Goal: Complete application form: Complete application form

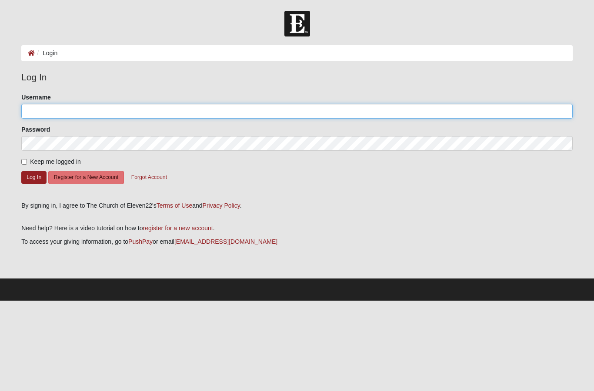
click at [537, 111] on input "Username" at bounding box center [296, 111] width 551 height 15
type input "Chelseawolfe"
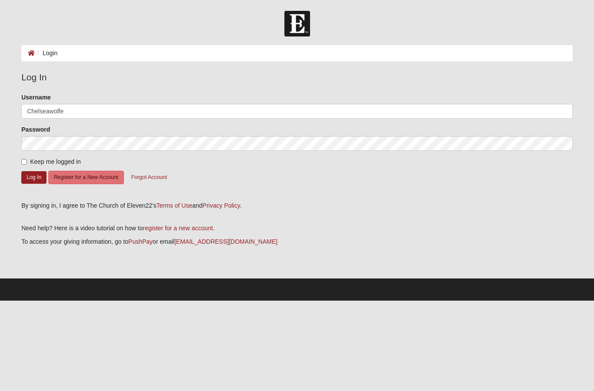
click at [27, 165] on input "Keep me logged in" at bounding box center [24, 162] width 6 height 6
checkbox input "true"
click at [33, 179] on button "Log In" at bounding box center [33, 177] width 25 height 13
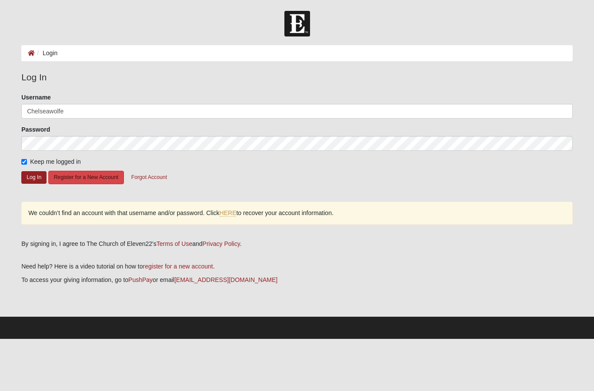
click at [101, 179] on button "Register for a New Account" at bounding box center [86, 177] width 76 height 13
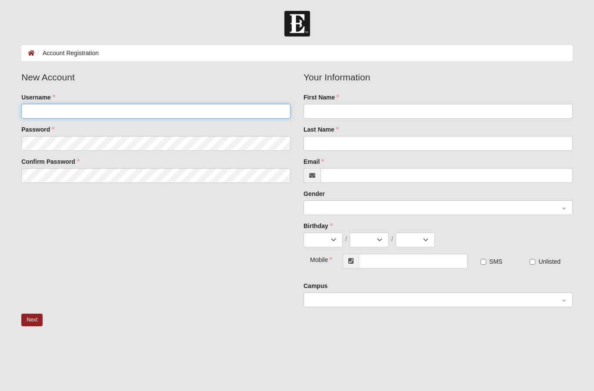
click at [252, 112] on input "Username" at bounding box center [155, 111] width 269 height 15
type input "Chelseawolfe"
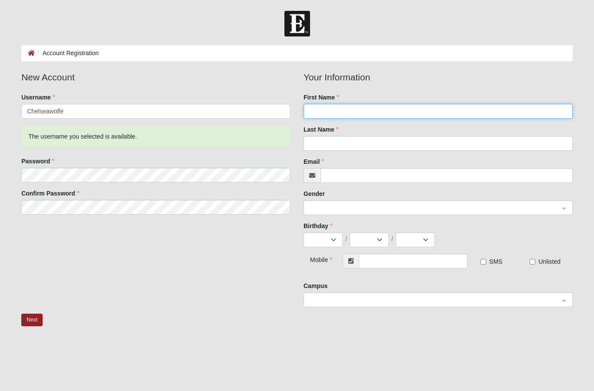
click at [519, 112] on input "First Name" at bounding box center [437, 111] width 269 height 15
type input "v"
type input "chelsea"
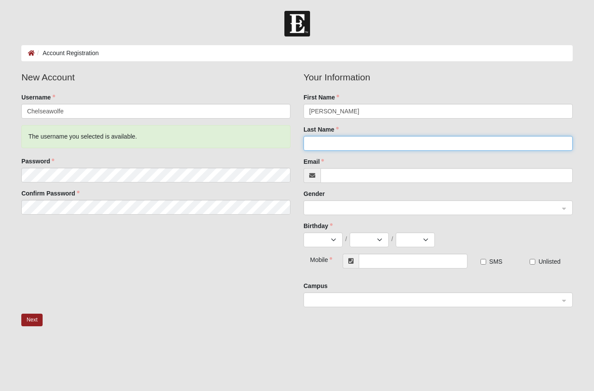
click at [481, 145] on input "Last Name" at bounding box center [437, 143] width 269 height 15
type input "wolfe"
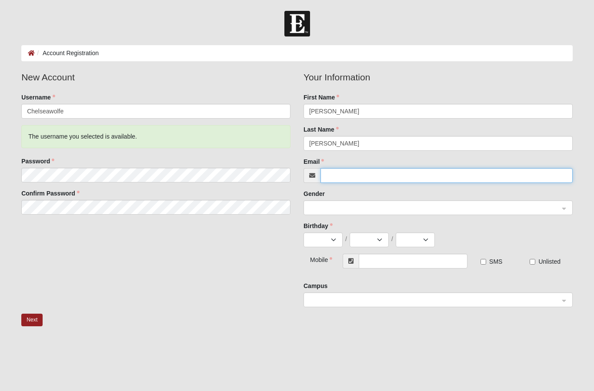
click at [466, 181] on input "Email" at bounding box center [446, 175] width 252 height 15
type input "jwolfe848@gmail.com"
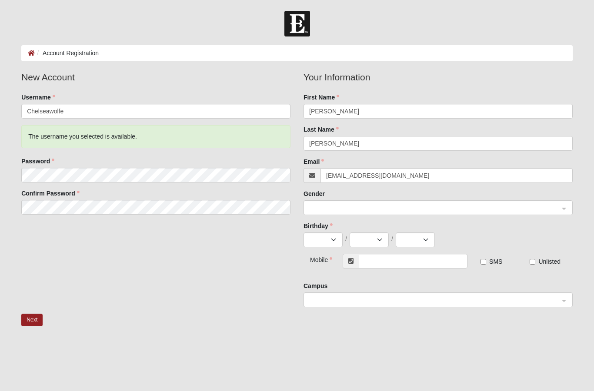
click at [397, 202] on input "search" at bounding box center [434, 207] width 252 height 13
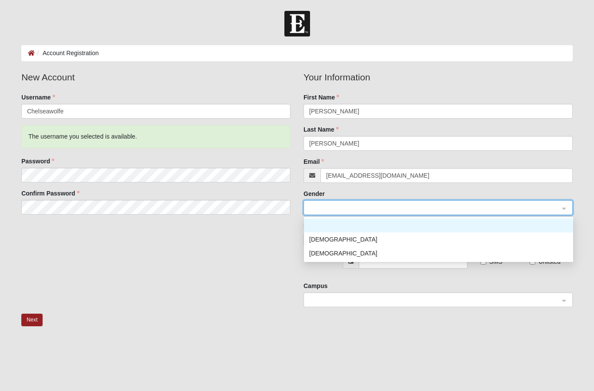
click at [369, 252] on div "Female" at bounding box center [438, 254] width 259 height 10
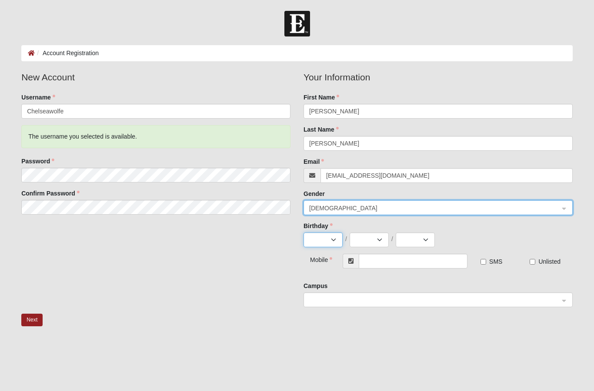
click at [331, 242] on select "Jan Feb Mar Apr May Jun Jul Aug Sep Oct Nov Dec" at bounding box center [322, 239] width 39 height 15
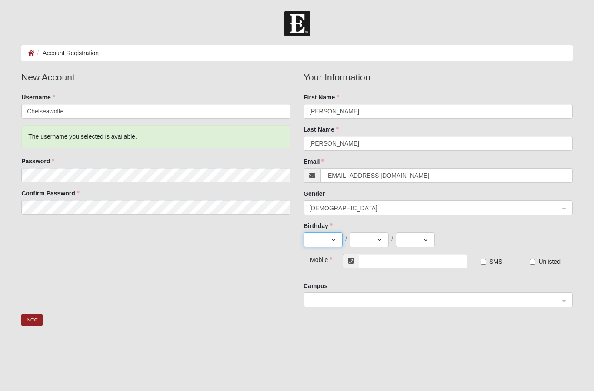
select select "11"
click at [370, 239] on select "1 2 3 4 5 6 7 8 9 10 11 12 13 14 15 16 17 18 19 20 21 22 23 24 25 26 27 28 29 30" at bounding box center [368, 239] width 39 height 15
click at [385, 235] on select "1 2 3 4 5 6 7 8 9 10 11 12 13 14 15 16 17 18 19 20 21 22 23 24 25 26 27 28 29 30" at bounding box center [368, 239] width 39 height 15
select select "4"
click at [420, 243] on select "2025 2024 2023 2022 2021 2020 2019 2018 2017 2016 2015 2014 2013 2012 2011 2010…" at bounding box center [414, 239] width 39 height 15
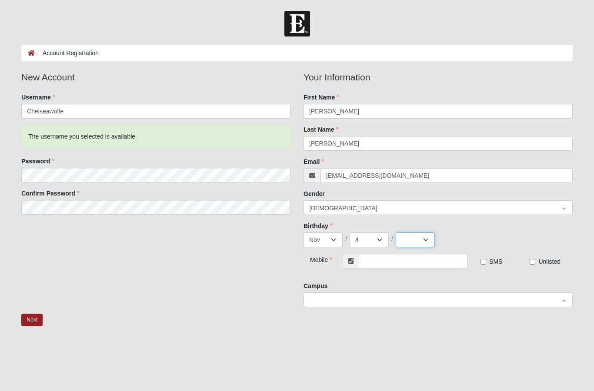
select select "2011"
click at [417, 262] on input "text" at bounding box center [412, 261] width 109 height 15
type input "(904) 599-2948"
click at [497, 302] on span at bounding box center [434, 300] width 250 height 10
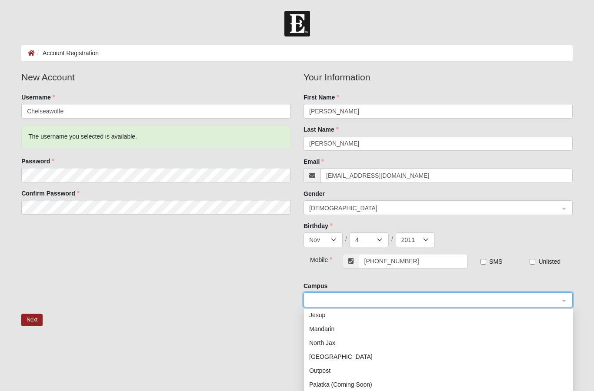
scroll to position [111, 0]
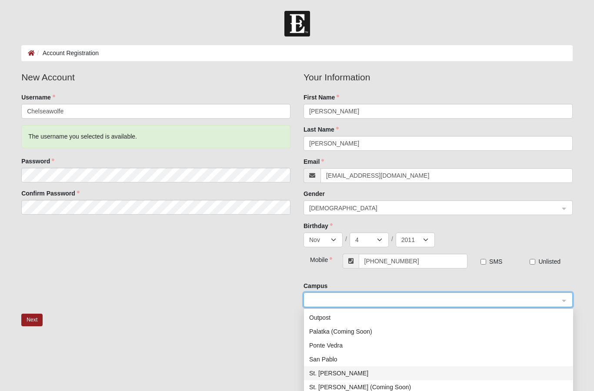
click at [339, 372] on div "St. Johns" at bounding box center [438, 373] width 259 height 10
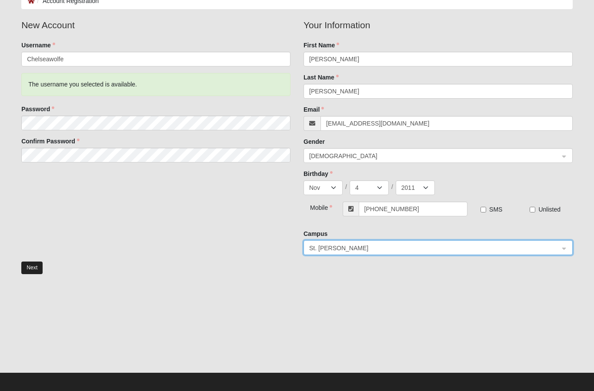
click at [27, 265] on button "Next" at bounding box center [31, 268] width 21 height 13
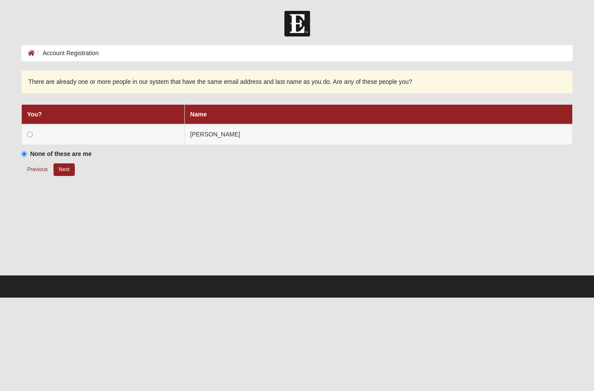
scroll to position [0, 0]
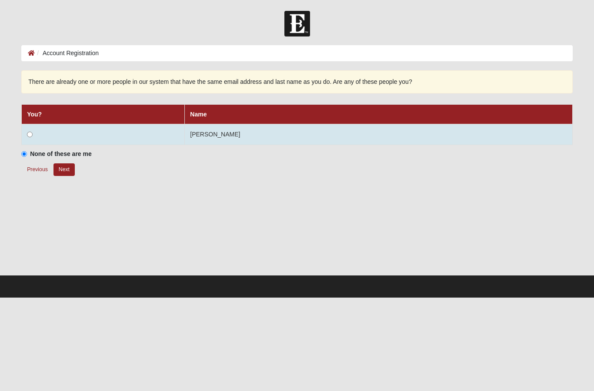
click at [163, 124] on td at bounding box center [103, 134] width 163 height 21
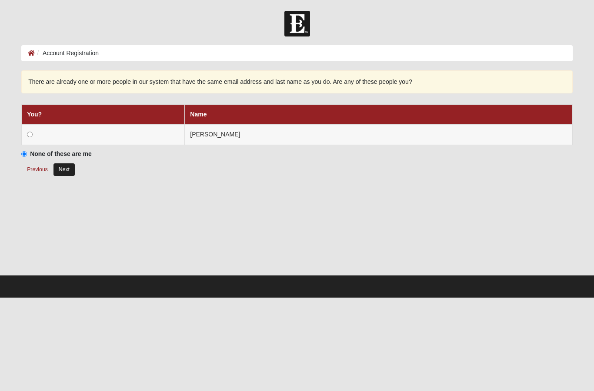
click at [66, 170] on button "Next" at bounding box center [63, 169] width 21 height 13
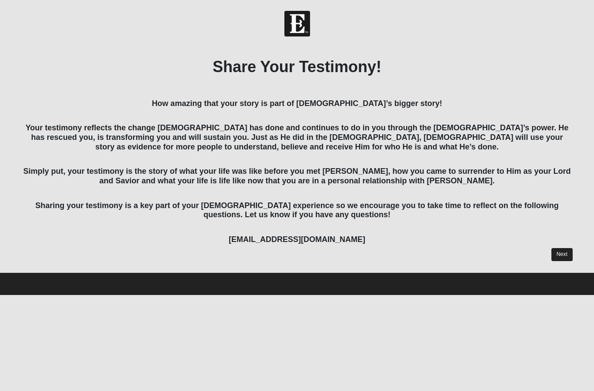
click at [561, 251] on link "Next" at bounding box center [561, 254] width 21 height 13
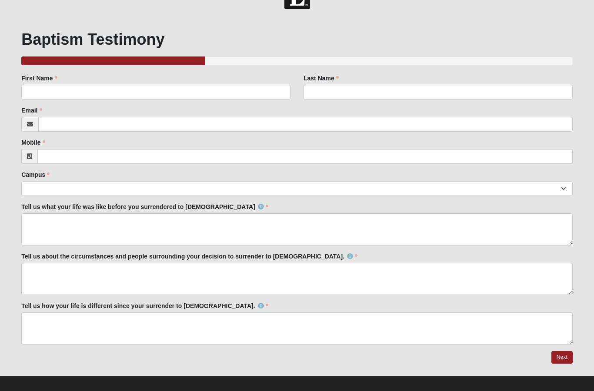
scroll to position [34, 0]
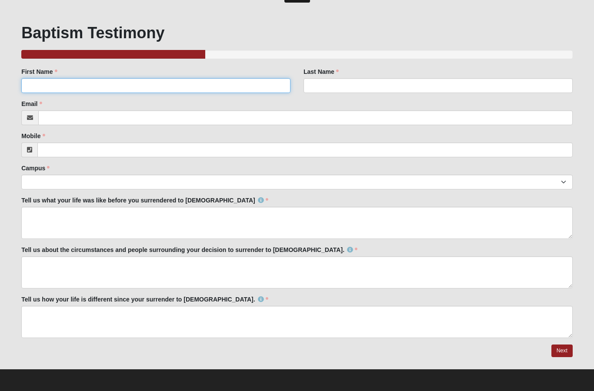
click at [268, 92] on input "First Name" at bounding box center [155, 85] width 269 height 15
type input "Chelsea"
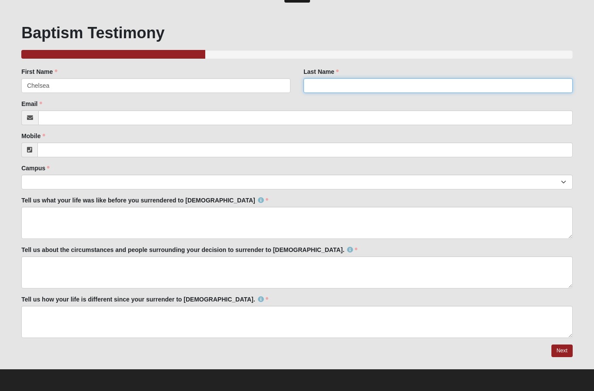
click at [449, 83] on input "Last Name" at bounding box center [437, 85] width 269 height 15
type input "wolfe"
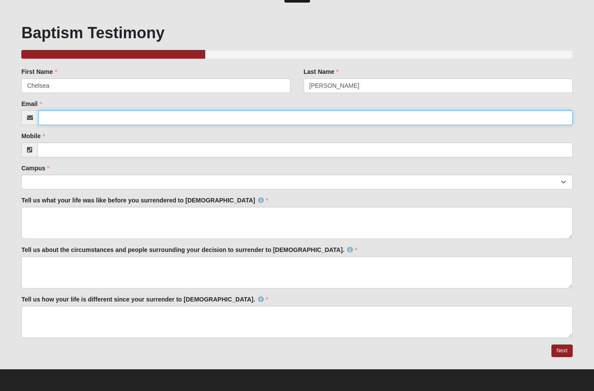
click at [70, 119] on input "Email" at bounding box center [305, 117] width 534 height 15
type input "jwolfe848@gmail.com"
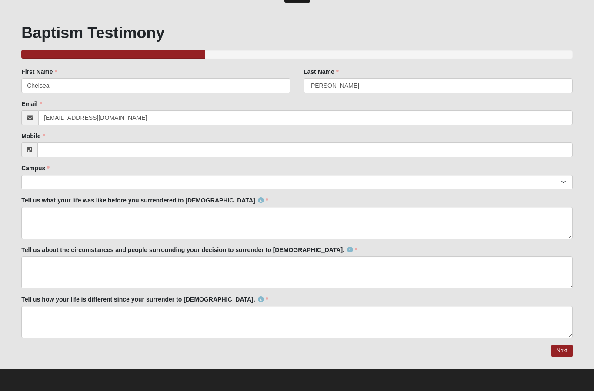
click at [67, 150] on input "Mobile" at bounding box center [304, 150] width 535 height 15
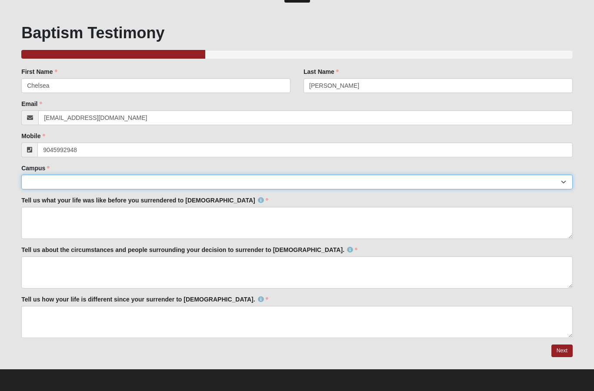
click at [60, 183] on select "Arlington Baymeadows Eleven22 Online Fleming Island Jesup Mandarin North Jax Or…" at bounding box center [296, 182] width 551 height 15
type input "(904) 599-2948"
select select "11"
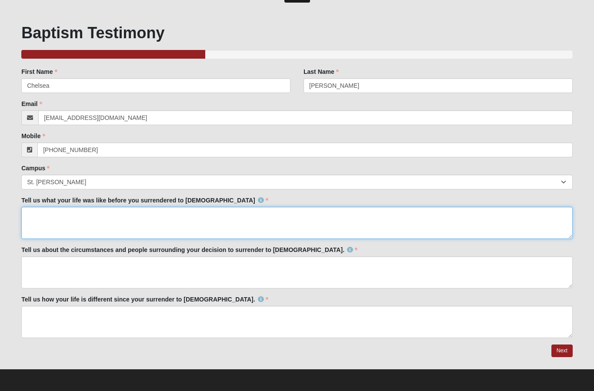
click at [386, 219] on textarea "Tell us what your life was like before you surrendered to Christ" at bounding box center [296, 223] width 551 height 32
click at [133, 214] on textarea "Tell us what your life was like before you surrendered to Christ" at bounding box center [296, 223] width 551 height 32
paste textarea "Before I found Christ, my life was filled with pain, confusion, and darkness. I…"
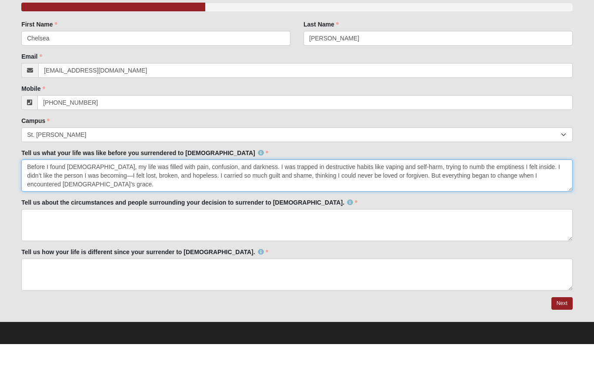
type textarea "Before I found Christ, my life was filled with pain, confusion, and darkness. I…"
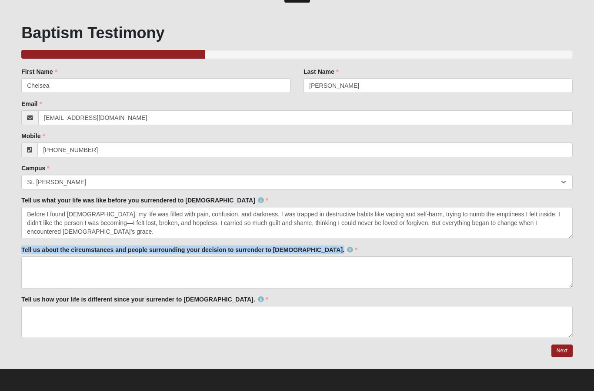
copy label "Tell us about the circumstances and people surrounding your decision to surrend…"
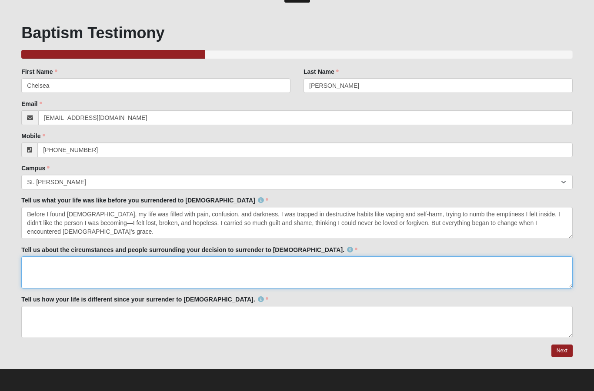
paste textarea "I’m giving my life to craft because it’s become my way of healing and reclaimin…"
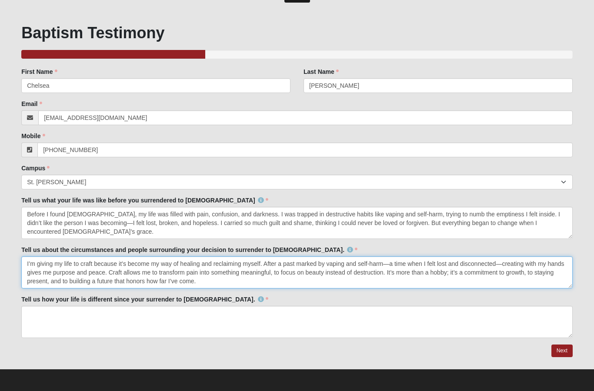
scroll to position [9, 0]
type textarea "I’m giving my life to craft because it’s become my way of healing and reclaimin…"
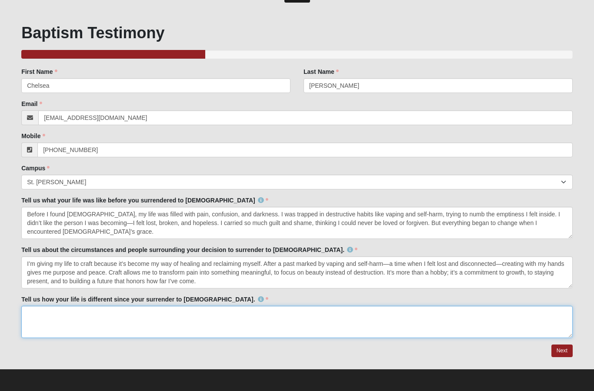
paste textarea "My life has completely changed because of the Lord. Where there was once emptin…"
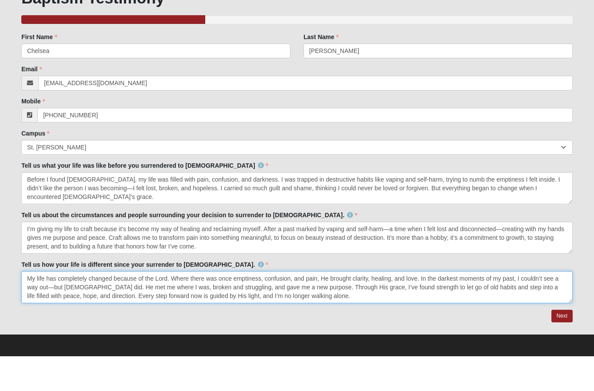
scroll to position [0, 0]
type textarea "My life has completely changed because of the Lord. Where there was once emptin…"
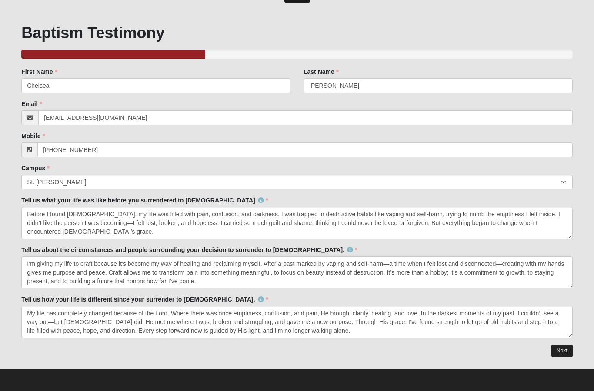
scroll to position [3, 0]
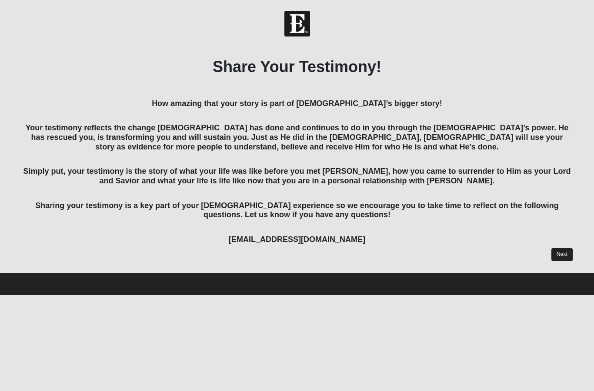
click at [562, 252] on link "Next" at bounding box center [561, 254] width 21 height 13
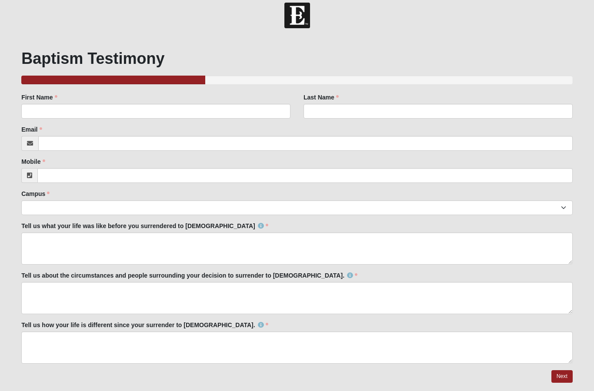
scroll to position [8, 0]
